Goal: Task Accomplishment & Management: Manage account settings

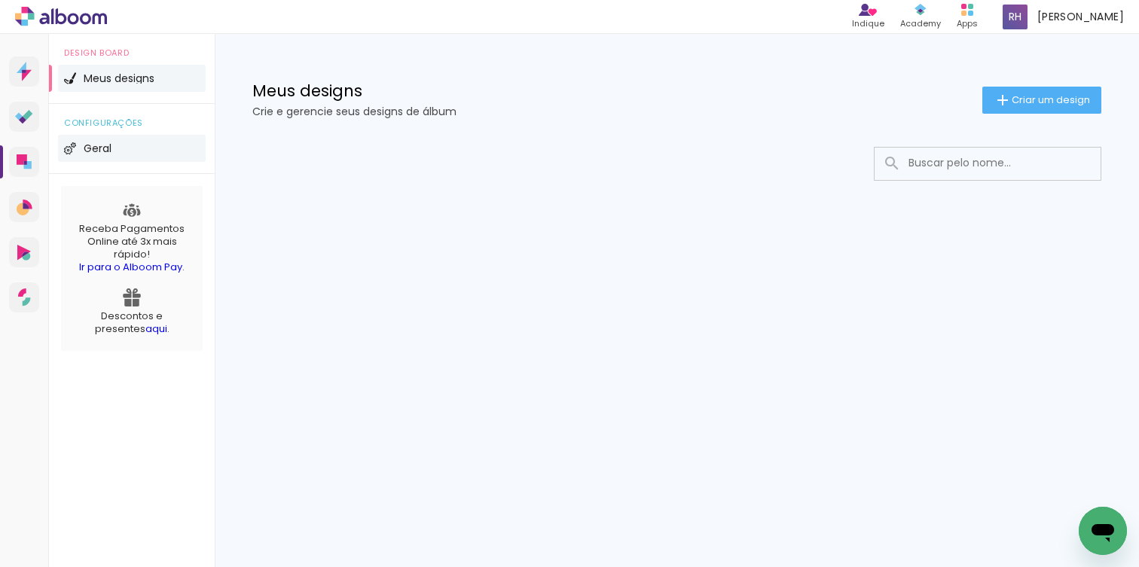
click at [105, 146] on span "Geral" at bounding box center [98, 148] width 28 height 11
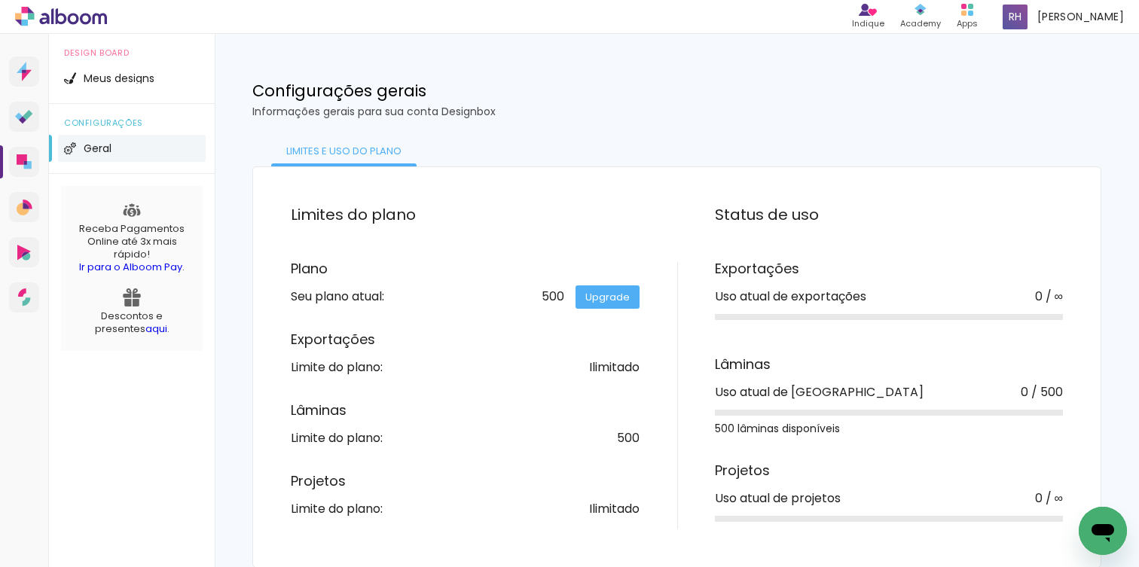
scroll to position [1, 0]
click at [72, 11] on icon at bounding box center [61, 17] width 92 height 20
